Goal: Information Seeking & Learning: Learn about a topic

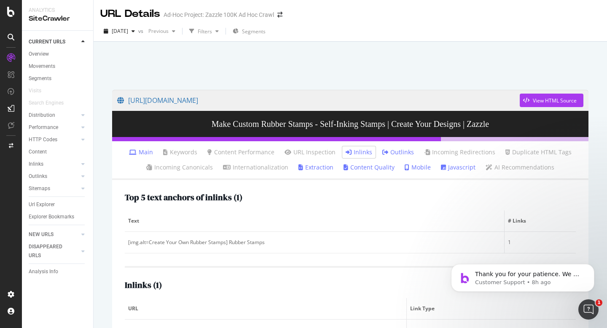
click at [346, 68] on div at bounding box center [350, 64] width 493 height 36
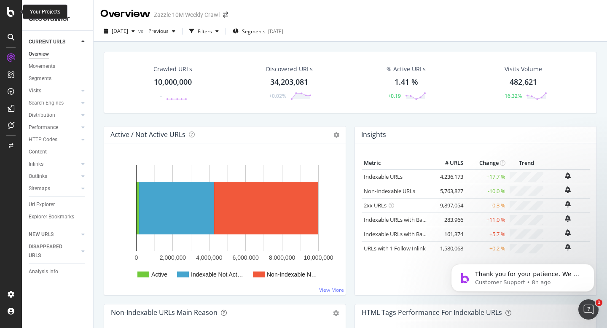
click at [11, 9] on icon at bounding box center [11, 12] width 8 height 10
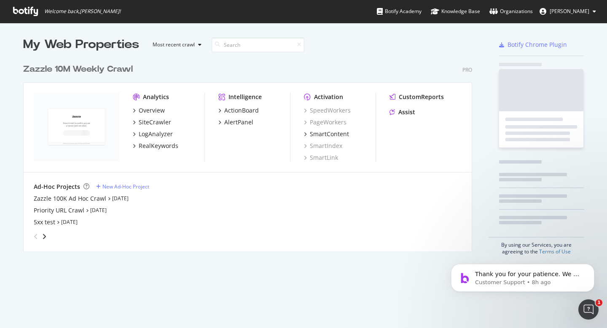
scroll to position [322, 594]
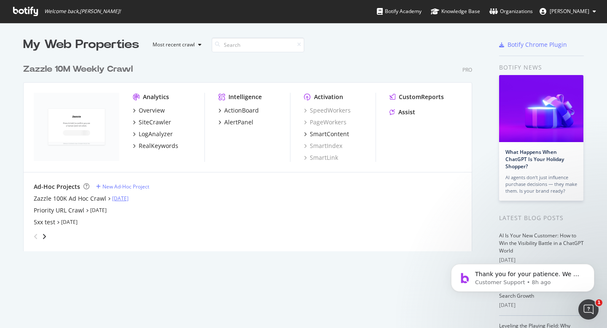
click at [118, 200] on link "Aug 14th 25" at bounding box center [120, 198] width 16 height 7
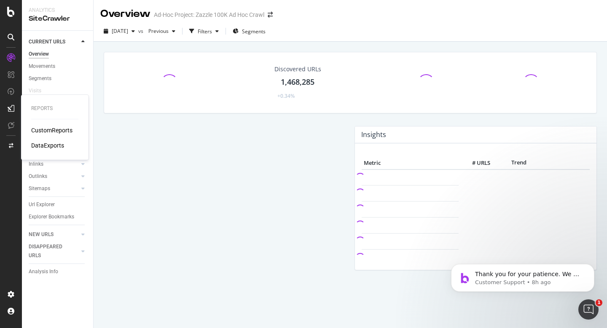
click at [45, 130] on div "CustomReports" at bounding box center [51, 130] width 41 height 8
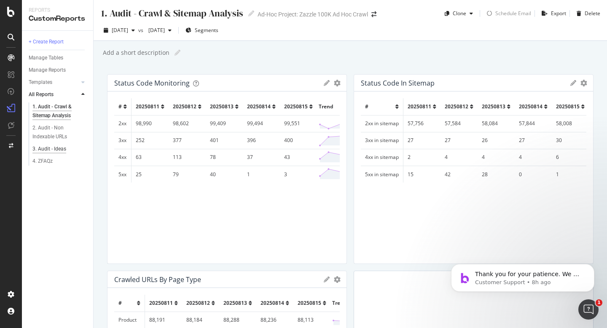
click at [55, 150] on div "3. Audit - Ideas" at bounding box center [49, 149] width 34 height 9
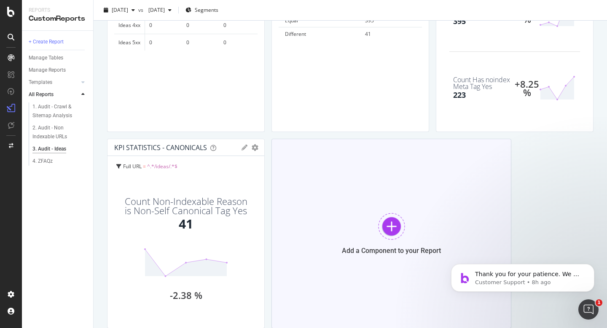
scroll to position [0, 0]
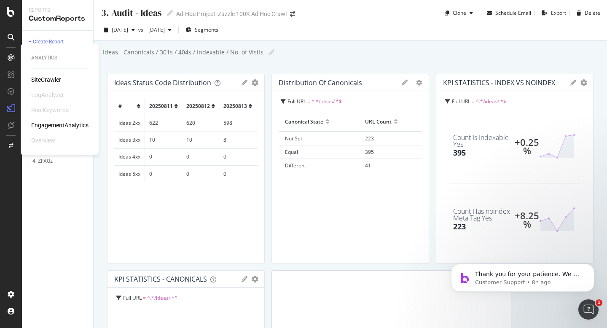
click at [34, 77] on div "SiteCrawler" at bounding box center [46, 79] width 30 height 8
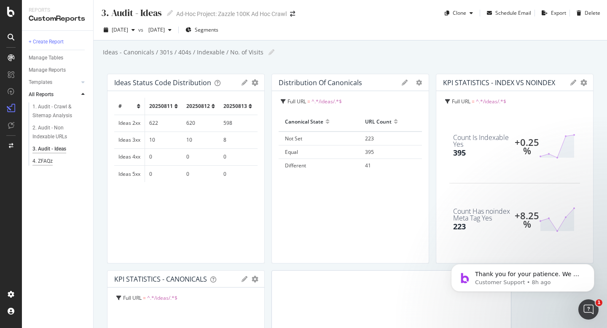
click at [47, 158] on div "4. ZFAQz" at bounding box center [42, 161] width 20 height 9
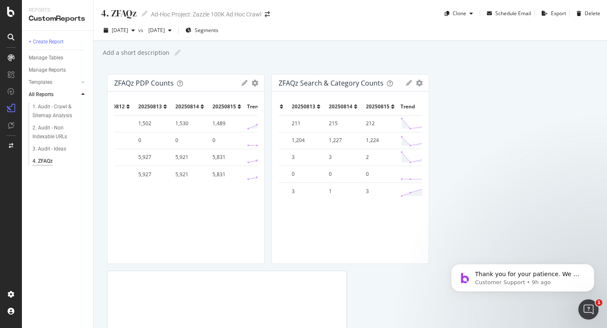
scroll to position [0, 199]
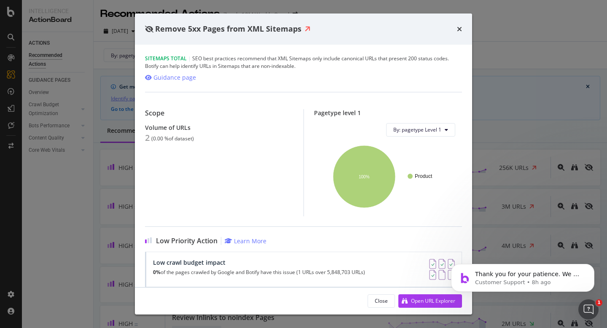
click at [455, 30] on div "Remove 5xx Pages from XML Sitemaps" at bounding box center [303, 29] width 317 height 11
click at [457, 29] on icon "times" at bounding box center [459, 29] width 5 height 7
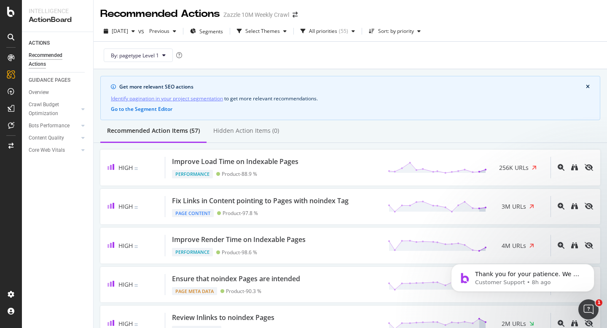
scroll to position [59, 0]
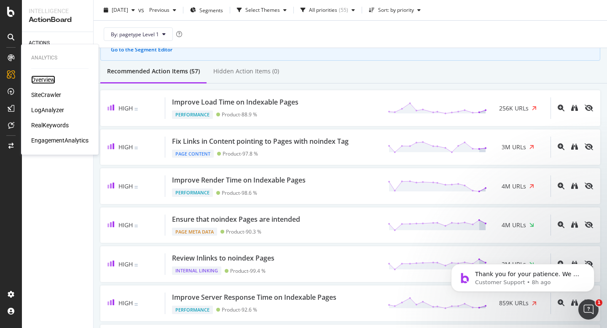
click at [44, 80] on div "Overview" at bounding box center [43, 79] width 24 height 8
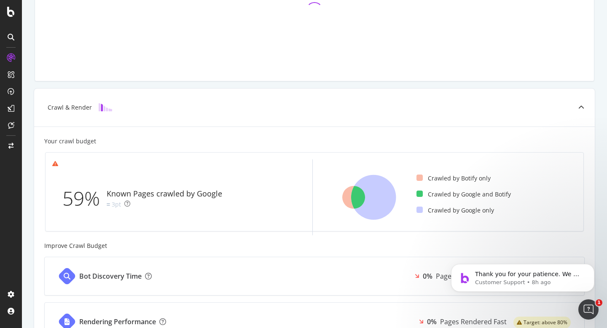
scroll to position [282, 0]
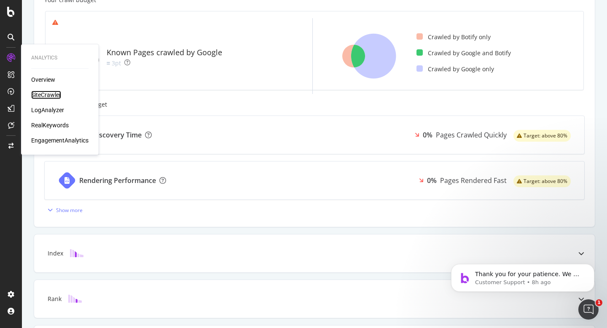
click at [51, 91] on div "SiteCrawler" at bounding box center [46, 95] width 30 height 8
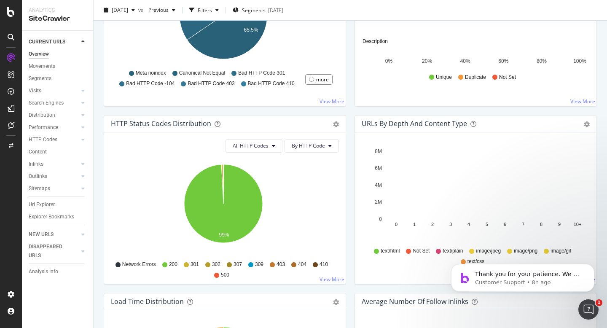
scroll to position [420, 0]
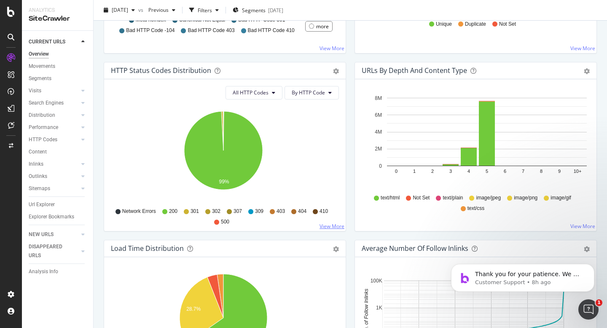
click at [337, 225] on link "View More" at bounding box center [332, 226] width 25 height 7
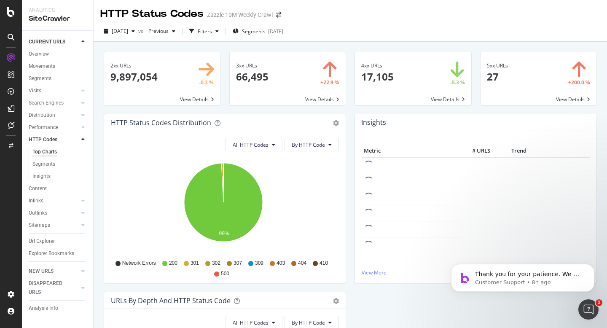
click at [486, 89] on span at bounding box center [539, 78] width 116 height 53
click at [409, 76] on span at bounding box center [413, 78] width 116 height 53
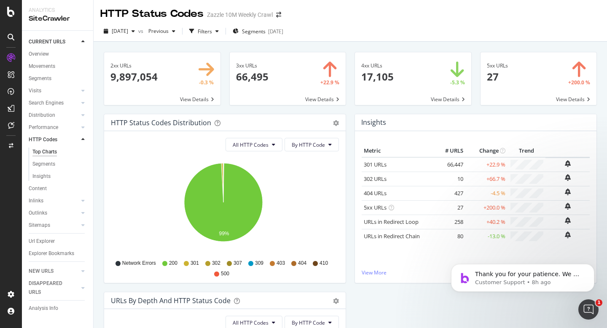
click at [264, 66] on span at bounding box center [288, 78] width 116 height 53
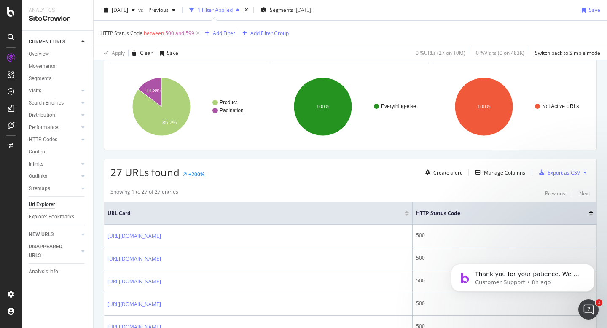
scroll to position [101, 0]
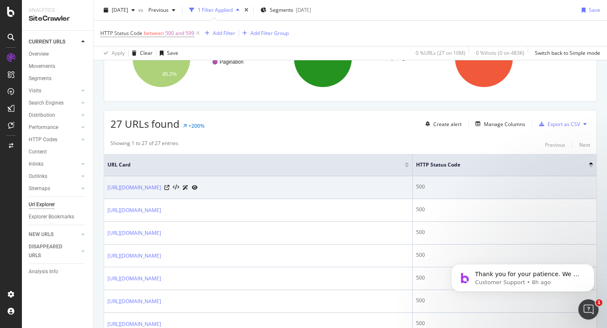
click at [198, 186] on div at bounding box center [180, 187] width 33 height 9
click at [169, 187] on icon at bounding box center [166, 187] width 5 height 5
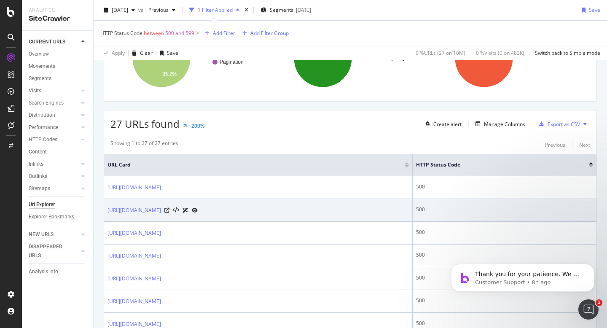
click at [198, 211] on div at bounding box center [180, 210] width 33 height 9
click at [169, 210] on icon at bounding box center [166, 210] width 5 height 5
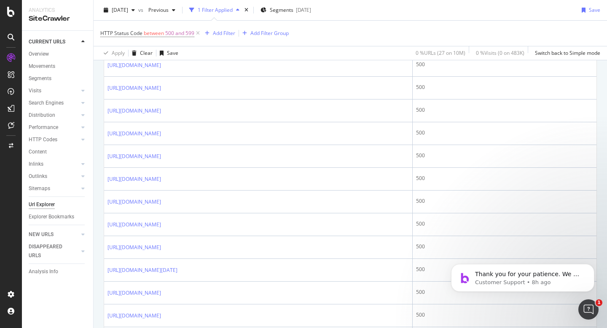
scroll to position [613, 0]
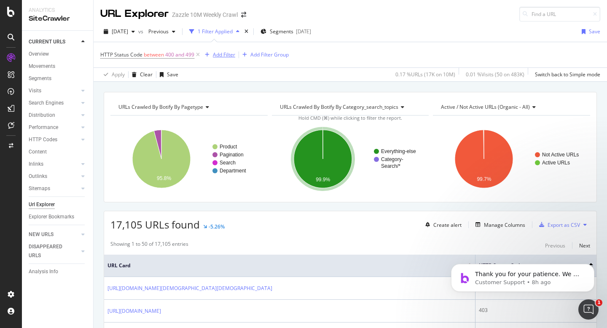
click at [213, 52] on div "Add Filter" at bounding box center [224, 54] width 22 height 7
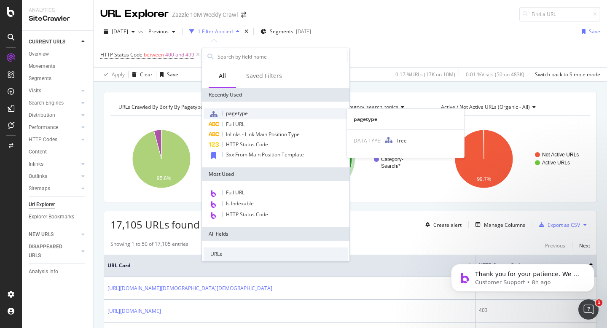
click at [273, 116] on div "pagetype" at bounding box center [276, 113] width 144 height 11
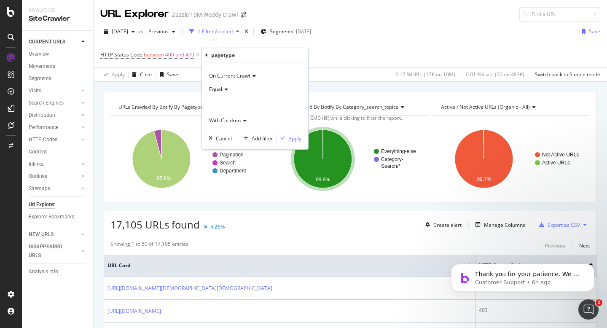
click at [229, 89] on div "Equal" at bounding box center [255, 89] width 93 height 13
click at [237, 114] on div "Not Equal" at bounding box center [256, 117] width 90 height 11
click at [234, 106] on div at bounding box center [255, 104] width 92 height 13
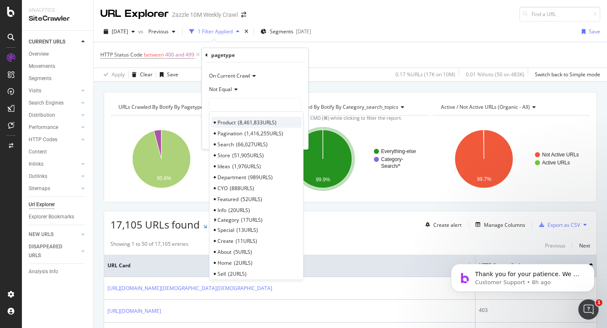
click at [246, 120] on span "8,461,833 URLS" at bounding box center [257, 122] width 39 height 7
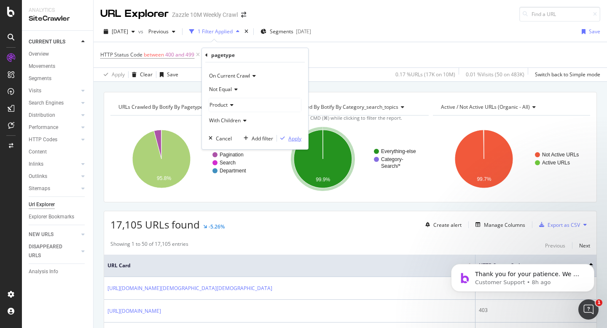
click at [289, 136] on div "Apply" at bounding box center [294, 138] width 13 height 7
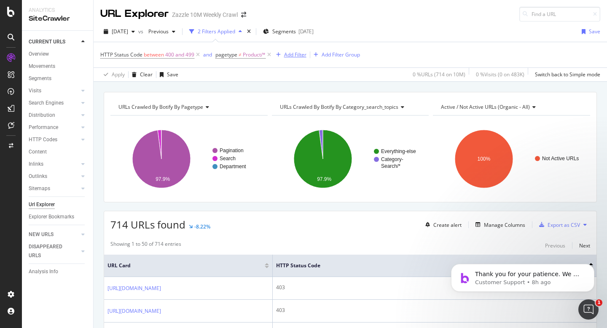
click at [292, 56] on div "Add Filter" at bounding box center [295, 54] width 22 height 7
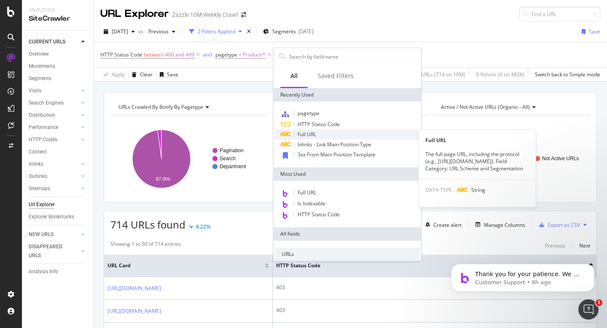
click at [333, 132] on div "Full URL" at bounding box center [347, 134] width 144 height 10
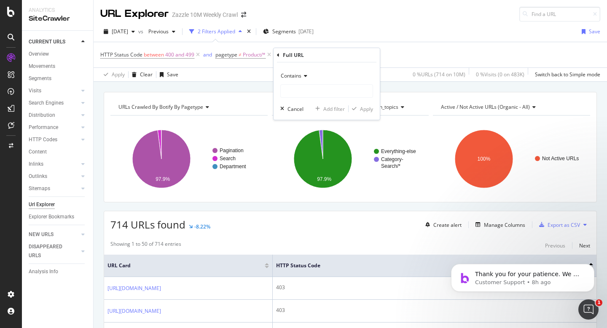
click at [310, 76] on div "Contains" at bounding box center [326, 75] width 93 height 13
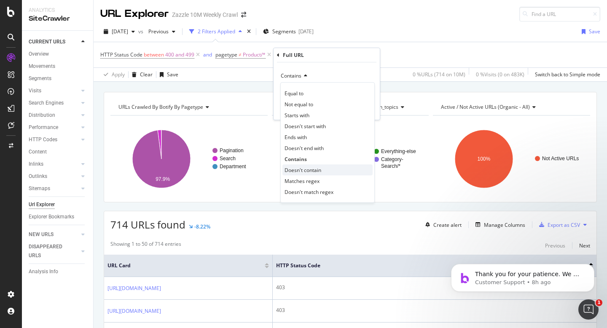
click at [319, 168] on span "Doesn't contain" at bounding box center [303, 170] width 37 height 7
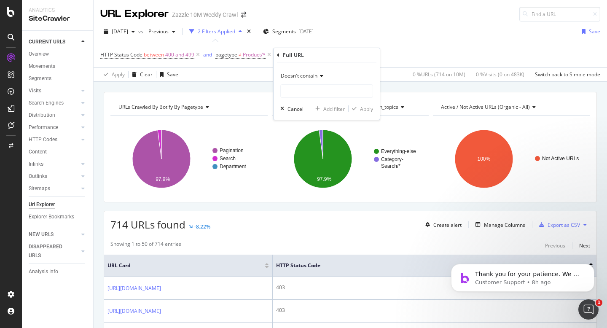
click at [321, 76] on icon at bounding box center [320, 75] width 6 height 5
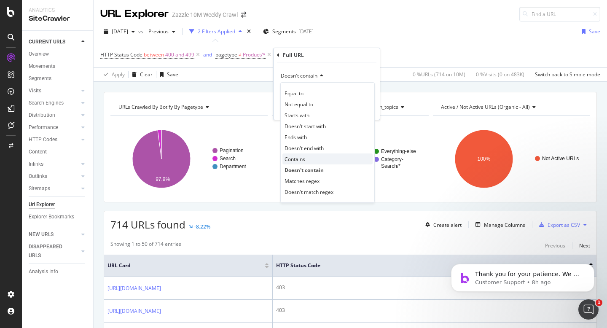
click at [325, 159] on div "Contains" at bounding box center [327, 158] width 90 height 11
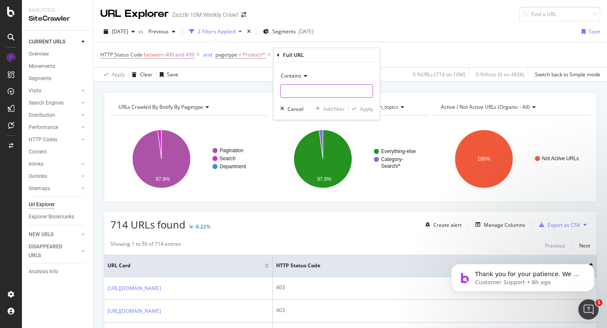
click at [325, 91] on input "text" at bounding box center [327, 90] width 92 height 13
type input "+"
click at [367, 108] on div "Apply" at bounding box center [366, 108] width 13 height 7
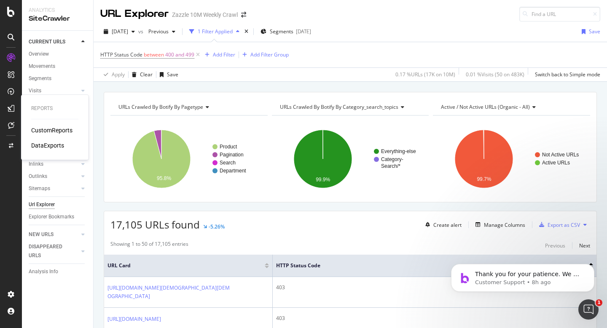
click at [34, 127] on div "CustomReports" at bounding box center [51, 130] width 41 height 8
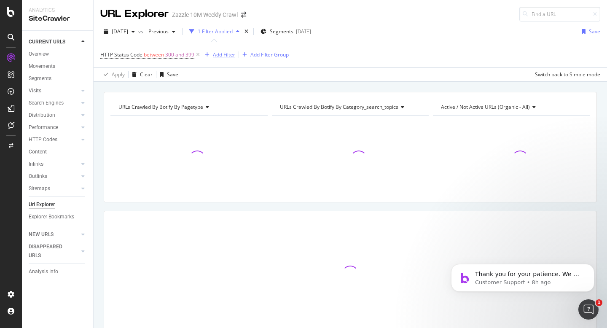
click at [221, 58] on div "Add Filter" at bounding box center [224, 54] width 22 height 7
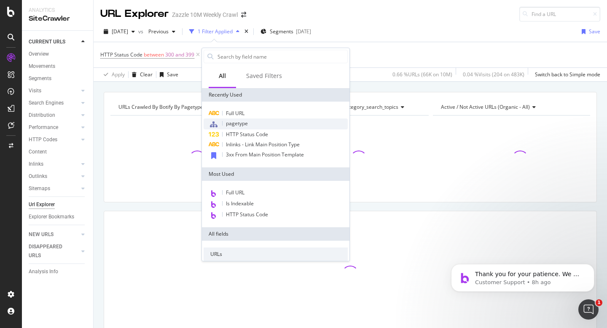
click at [261, 129] on div "pagetype" at bounding box center [276, 123] width 144 height 11
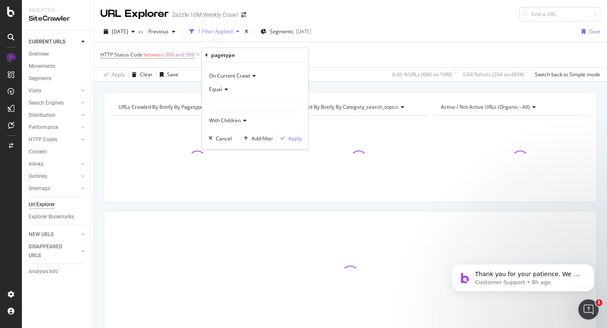
click at [218, 91] on span "Equal" at bounding box center [215, 89] width 13 height 7
click at [239, 116] on div "Not Equal" at bounding box center [256, 117] width 90 height 11
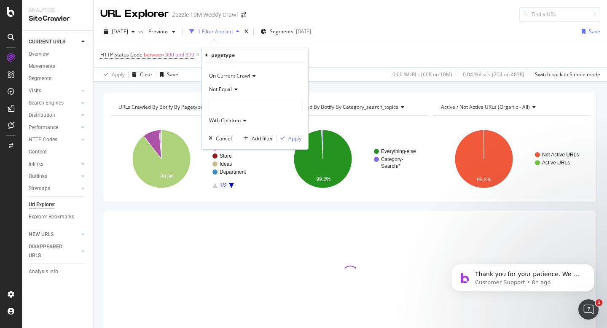
click at [237, 108] on div at bounding box center [255, 104] width 92 height 13
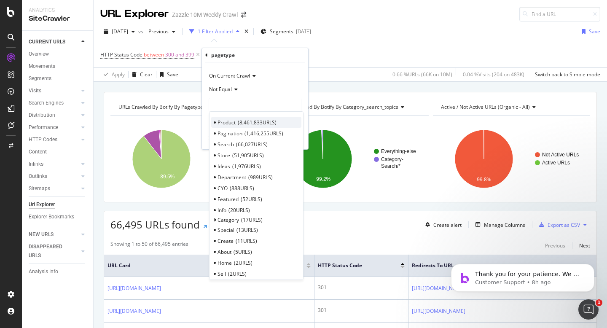
click at [239, 121] on span "8,461,833 URLS" at bounding box center [257, 122] width 39 height 7
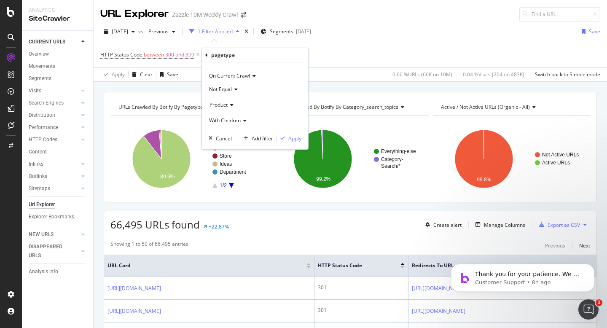
click at [294, 137] on div "Apply" at bounding box center [294, 138] width 13 height 7
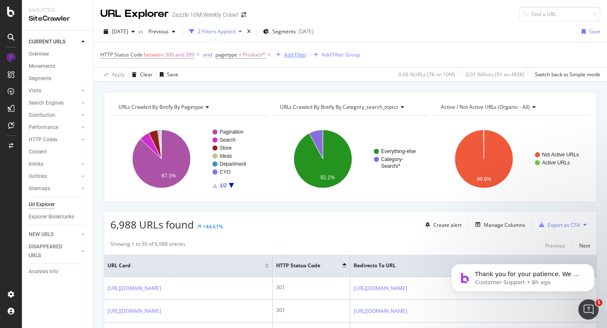
click at [288, 53] on div "Add Filter" at bounding box center [295, 54] width 22 height 7
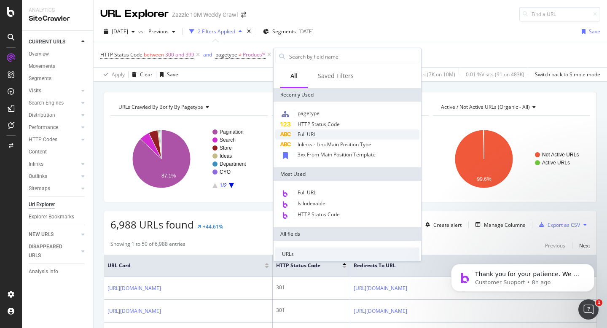
click at [333, 133] on div "Full URL" at bounding box center [347, 134] width 144 height 10
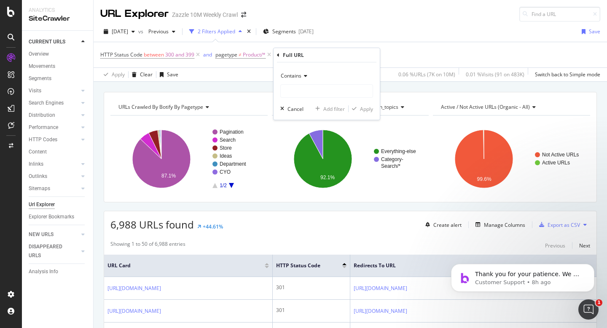
click at [307, 76] on icon at bounding box center [304, 75] width 6 height 5
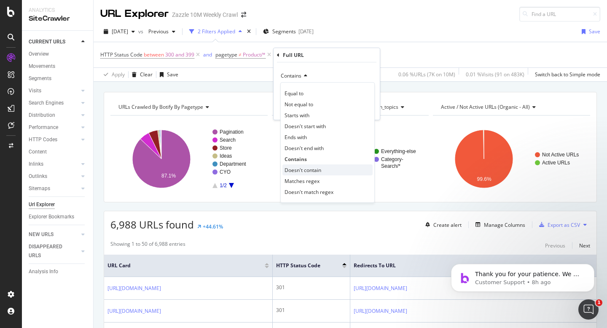
click at [332, 168] on div "Doesn't contain" at bounding box center [327, 169] width 90 height 11
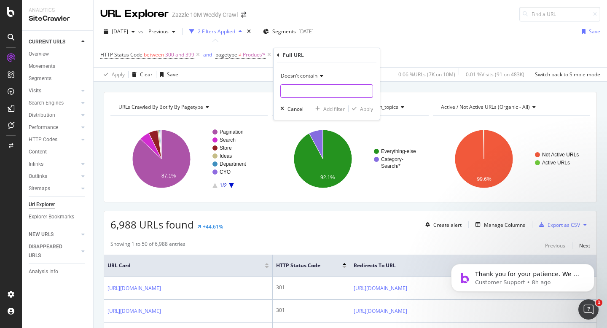
click at [329, 91] on input "text" at bounding box center [327, 90] width 92 height 13
type input "?pg"
click at [364, 110] on div "Apply" at bounding box center [366, 108] width 13 height 7
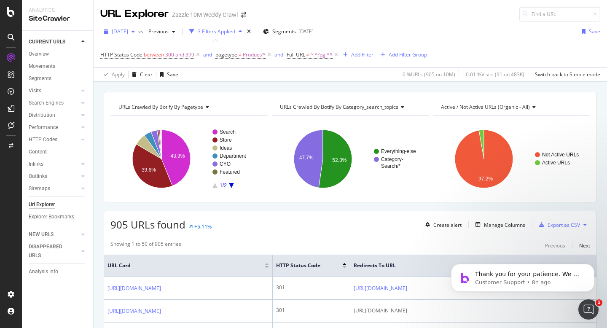
click at [122, 30] on span "2025 Aug. 1st" at bounding box center [120, 31] width 16 height 7
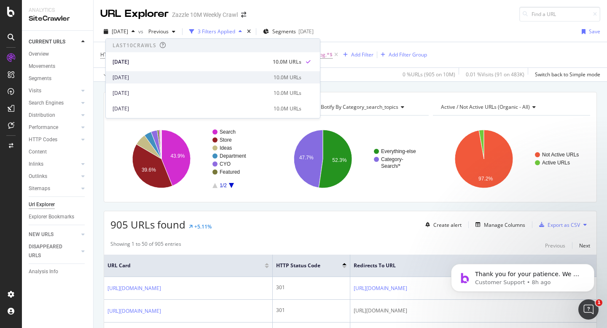
click at [156, 80] on div "2025 Jul. 4th" at bounding box center [191, 78] width 156 height 8
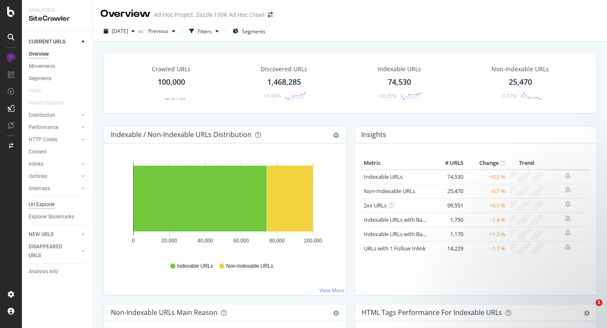
click at [40, 203] on div "Url Explorer" at bounding box center [42, 204] width 26 height 9
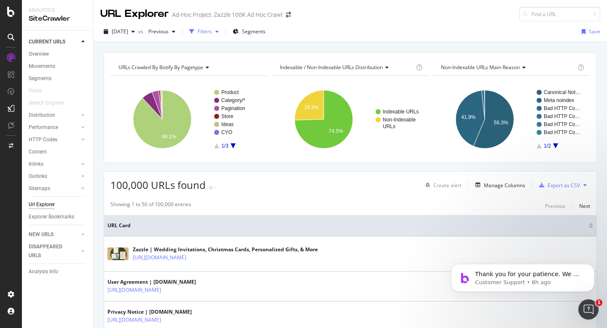
click at [198, 27] on div "button" at bounding box center [192, 32] width 12 height 12
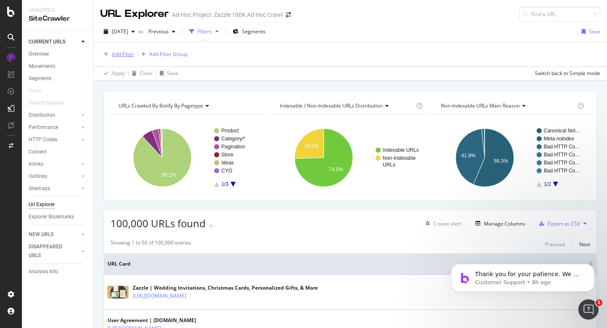
click at [121, 51] on div "Add Filter" at bounding box center [123, 54] width 22 height 7
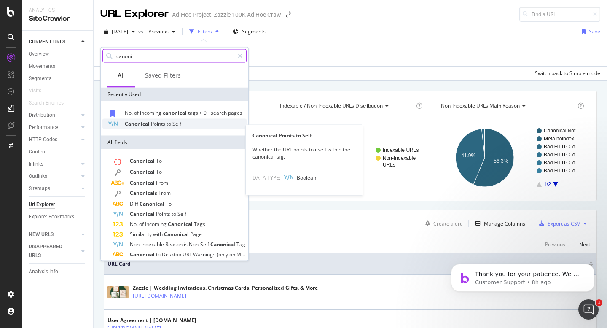
type input "canoni"
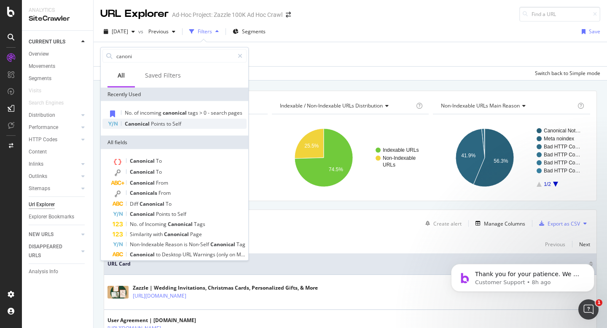
click at [189, 128] on div "Canonical Points to Self" at bounding box center [174, 124] width 144 height 10
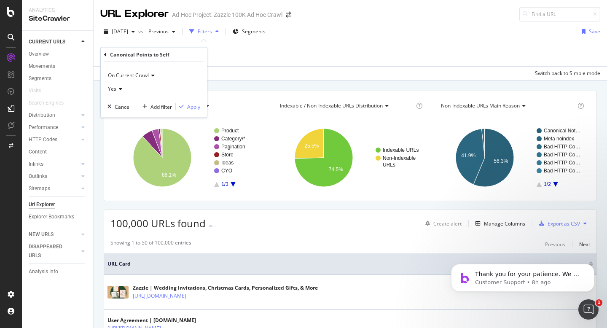
click at [121, 88] on div "Yes" at bounding box center [154, 88] width 93 height 13
click at [123, 115] on div "No" at bounding box center [155, 117] width 90 height 11
click at [152, 106] on div "Add filter" at bounding box center [162, 106] width 22 height 7
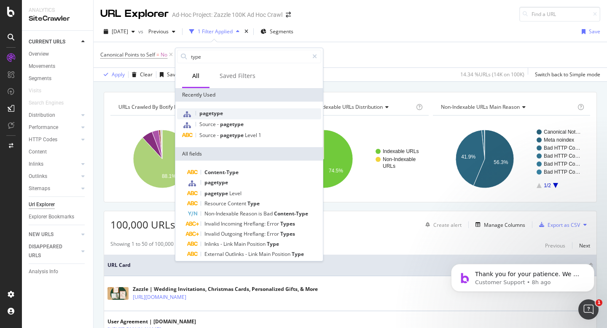
type input "type"
click at [238, 111] on div "pagetype" at bounding box center [249, 113] width 144 height 11
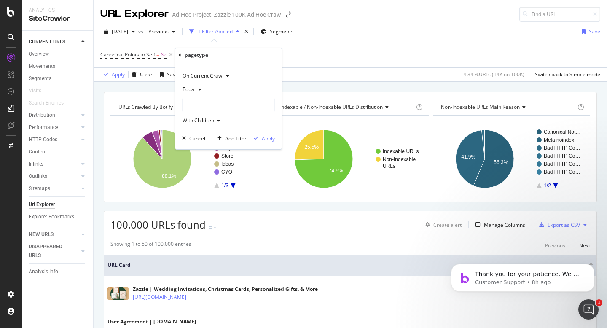
click at [219, 104] on div at bounding box center [229, 104] width 92 height 13
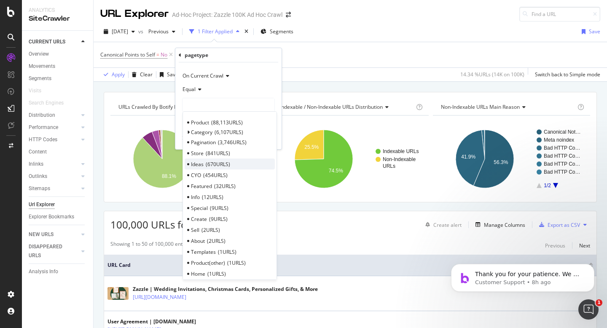
click at [247, 164] on div "Ideas 670 URLS" at bounding box center [230, 164] width 90 height 11
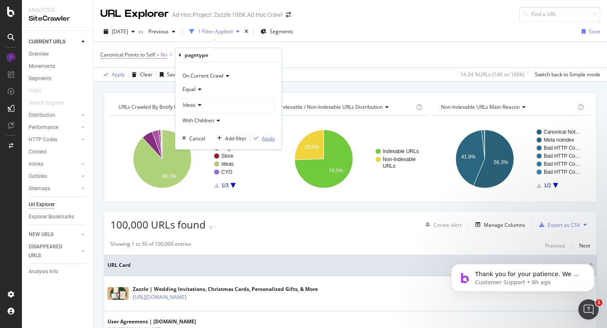
click at [264, 137] on div "Apply" at bounding box center [268, 138] width 13 height 7
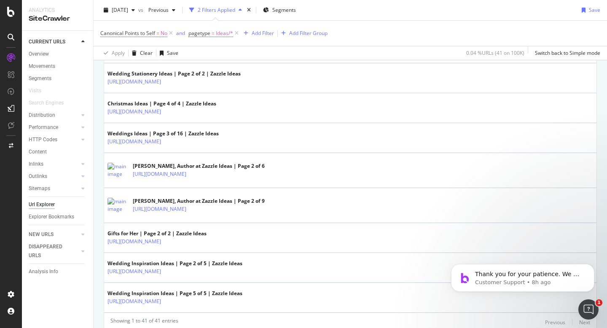
scroll to position [1262, 0]
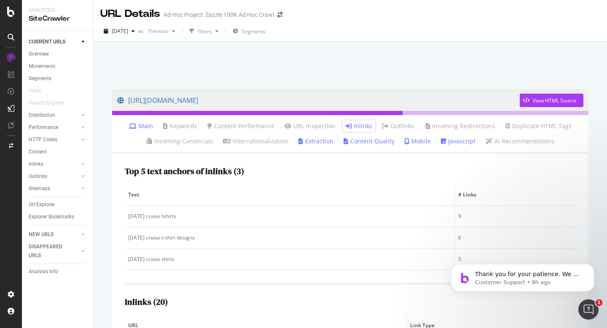
scroll to position [2, 0]
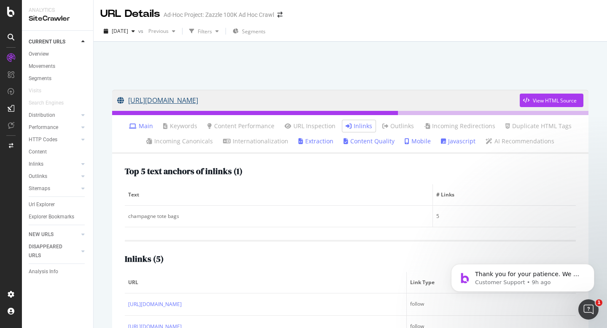
click at [260, 104] on link "[URL][DOMAIN_NAME]" at bounding box center [318, 100] width 403 height 21
